Goal: Information Seeking & Learning: Find specific fact

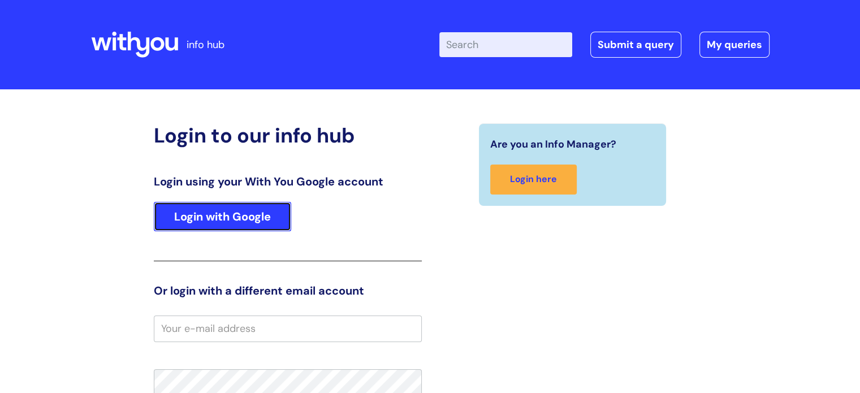
click at [199, 218] on link "Login with Google" at bounding box center [222, 216] width 137 height 29
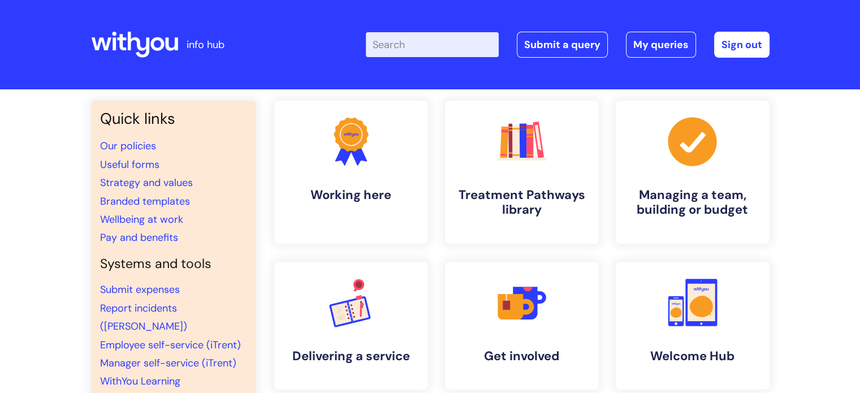
click at [434, 38] on input "Enter your search term here..." at bounding box center [432, 44] width 133 height 25
type input "e"
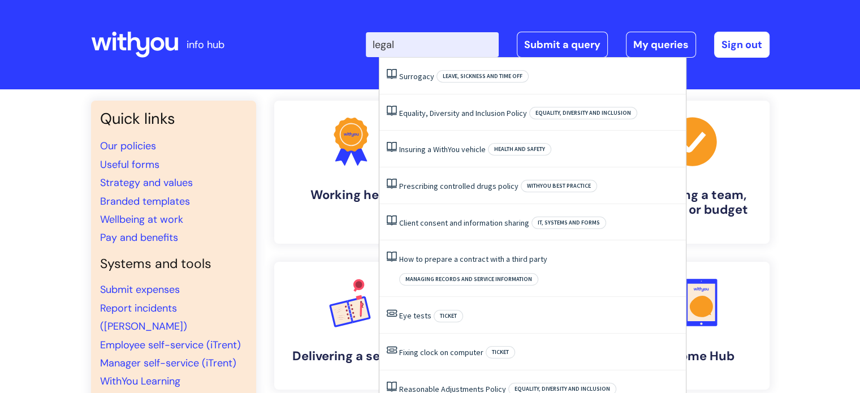
type input "legal"
click button "Search" at bounding box center [0, 0] width 0 height 0
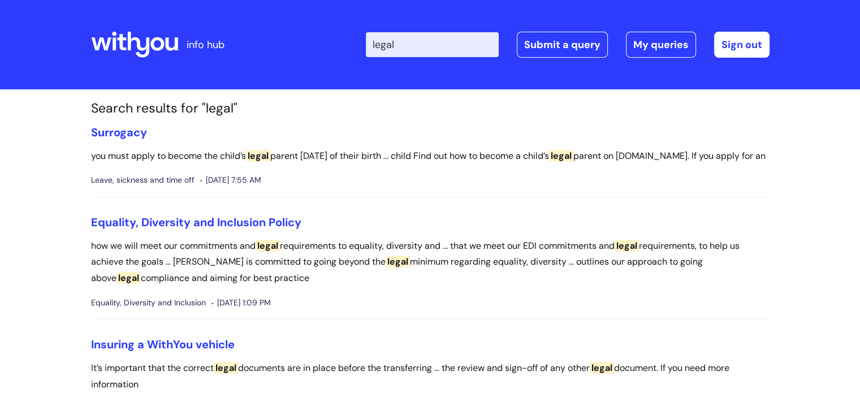
drag, startPoint x: 452, startPoint y: 53, endPoint x: 0, endPoint y: -7, distance: 456.4
click at [0, 0] on html "info hub Enter your search term here... legal Search Submit a query My queries …" at bounding box center [430, 196] width 860 height 393
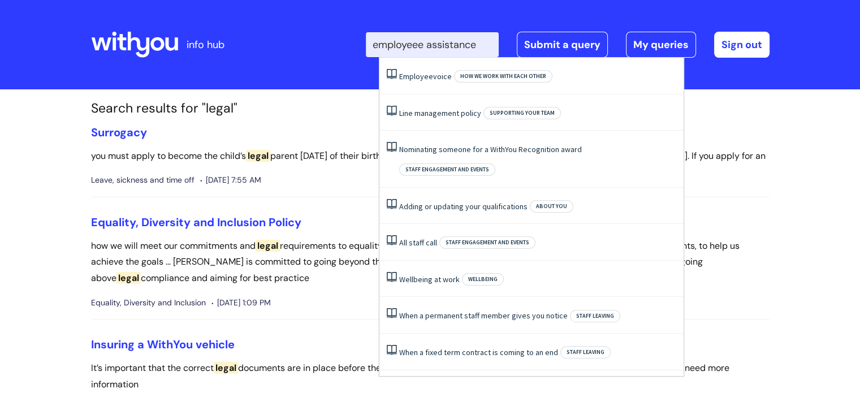
type input "employeee assistance"
click button "Search" at bounding box center [0, 0] width 0 height 0
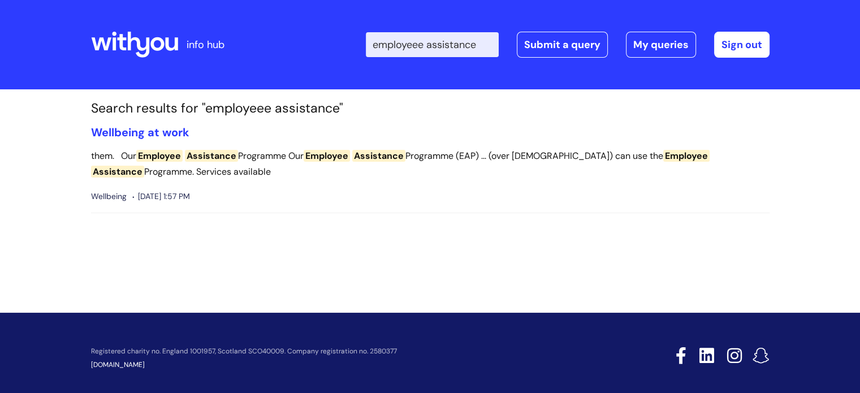
click at [318, 156] on span "Employee" at bounding box center [327, 156] width 46 height 12
click at [125, 130] on link "Wellbeing at work" at bounding box center [140, 132] width 98 height 15
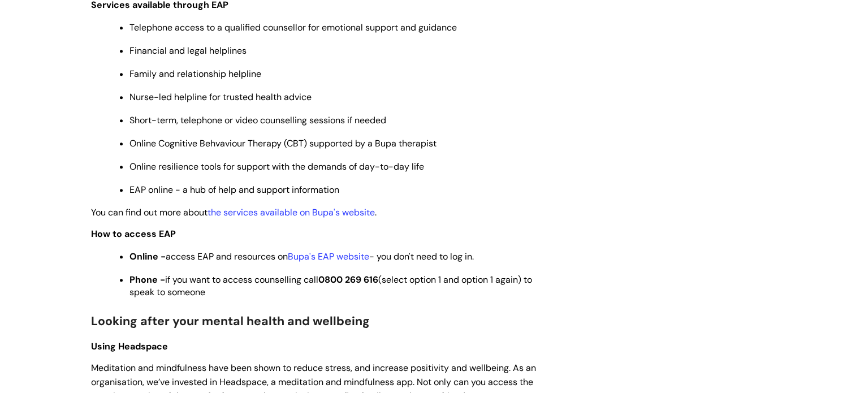
scroll to position [566, 0]
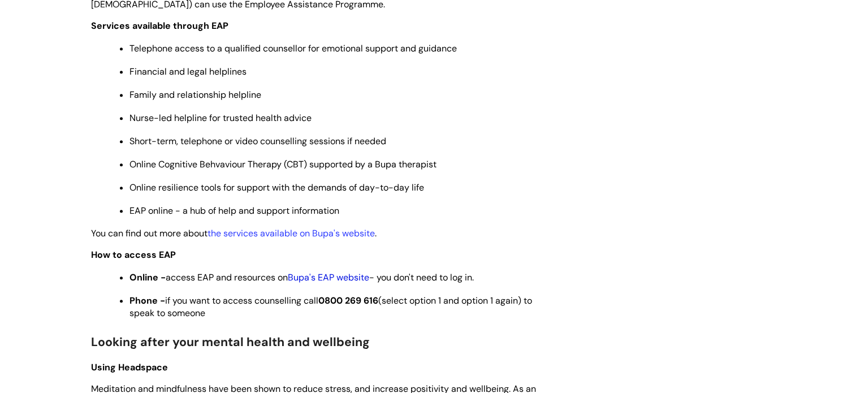
click at [342, 283] on link "Bupa's EAP website" at bounding box center [328, 277] width 81 height 12
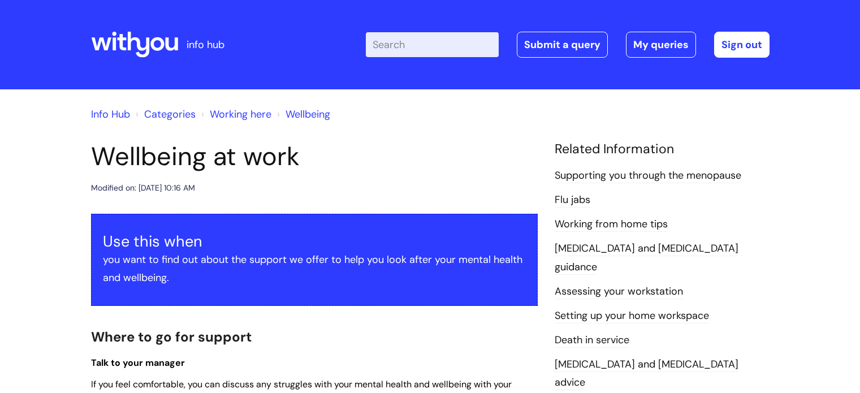
scroll to position [566, 0]
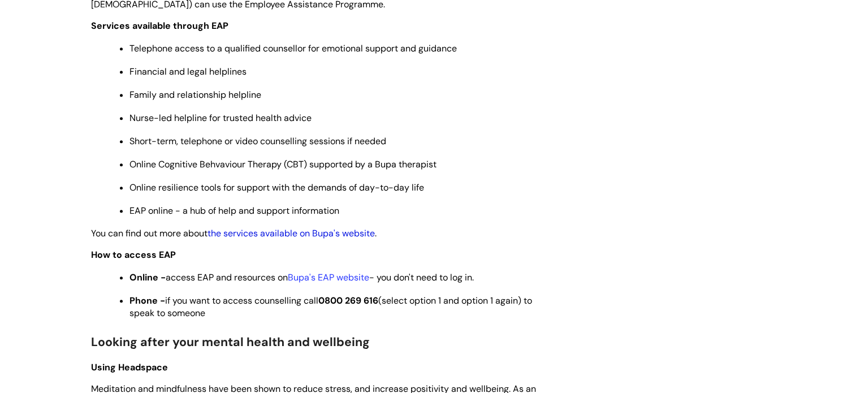
click at [286, 239] on link "the services available on Bupa's website" at bounding box center [291, 233] width 167 height 12
